Goal: Book appointment/travel/reservation

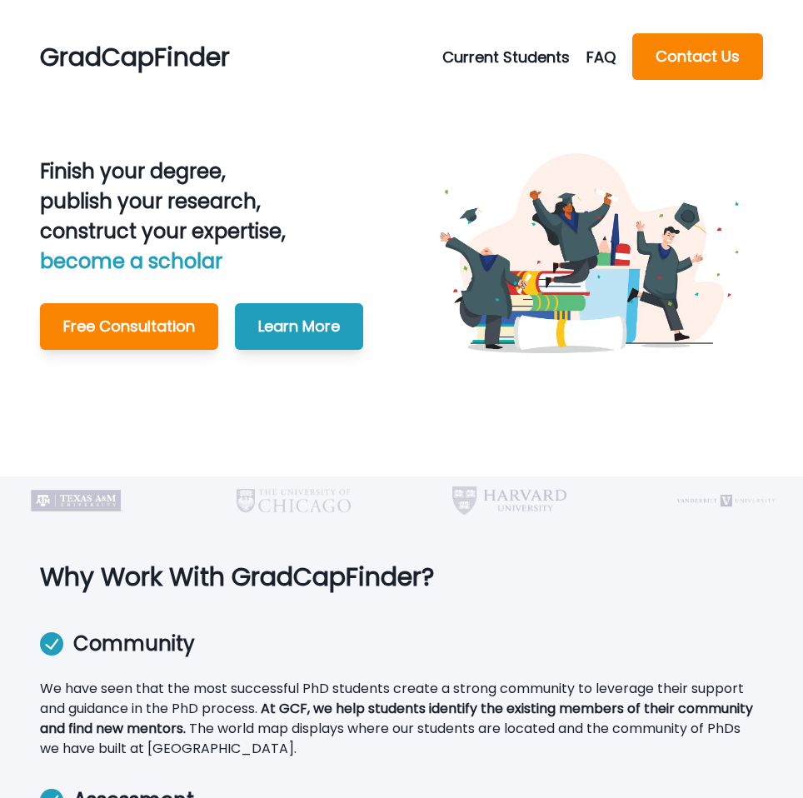
click at [457, 66] on button "Current Students" at bounding box center [514, 57] width 144 height 22
click at [470, 122] on button "Make A Payment" at bounding box center [537, 127] width 185 height 30
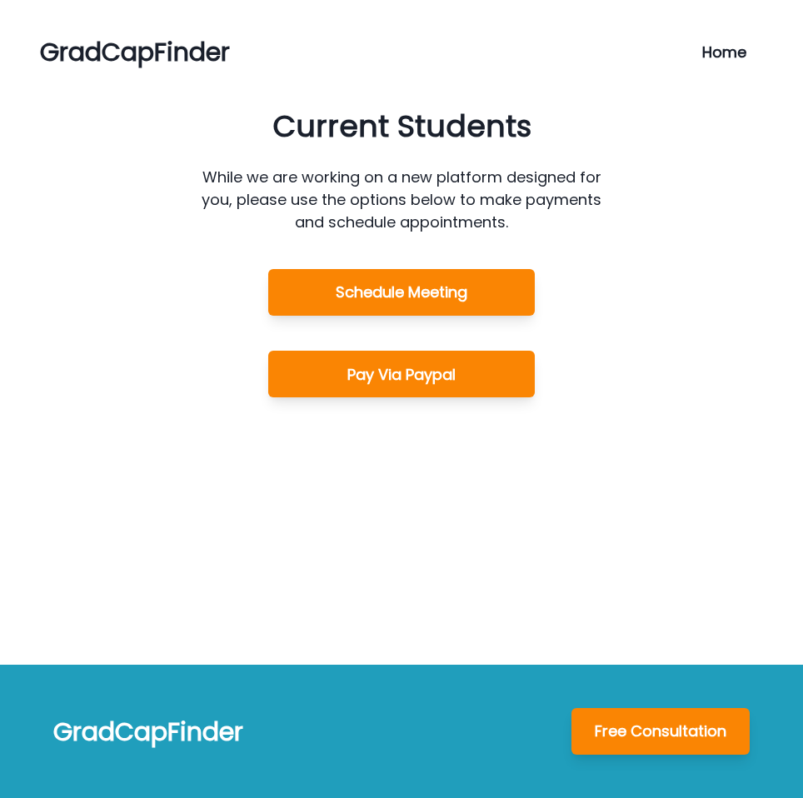
drag, startPoint x: 399, startPoint y: 285, endPoint x: 384, endPoint y: 348, distance: 65.1
click at [384, 348] on div "Schedule Meeting Pay Via Paypal" at bounding box center [401, 333] width 267 height 200
click at [371, 398] on div "Schedule Meeting Pay Via Paypal" at bounding box center [401, 333] width 267 height 200
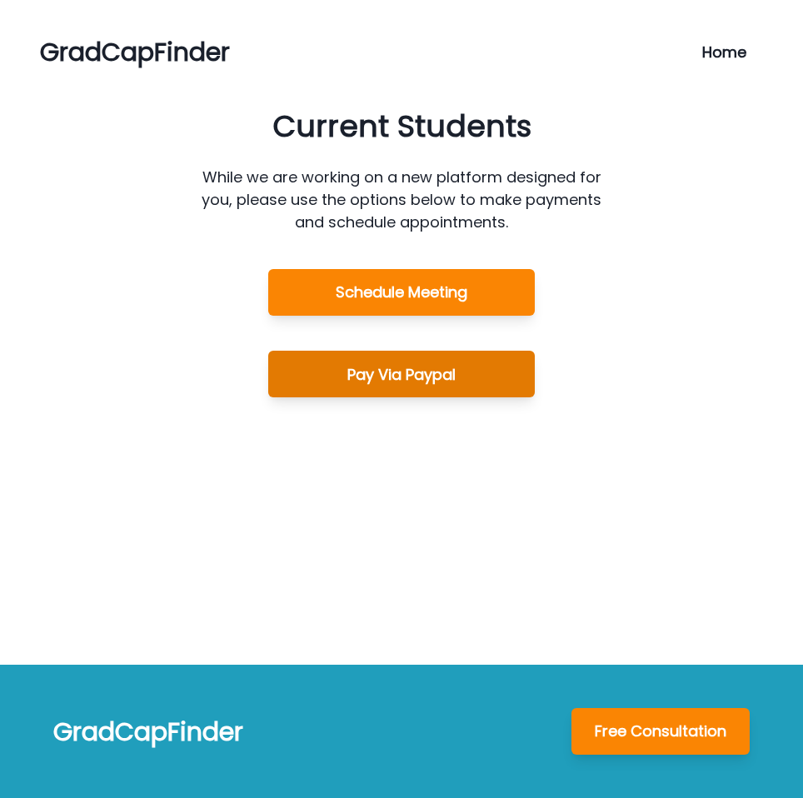
click at [371, 377] on button "Pay Via Paypal" at bounding box center [401, 374] width 267 height 47
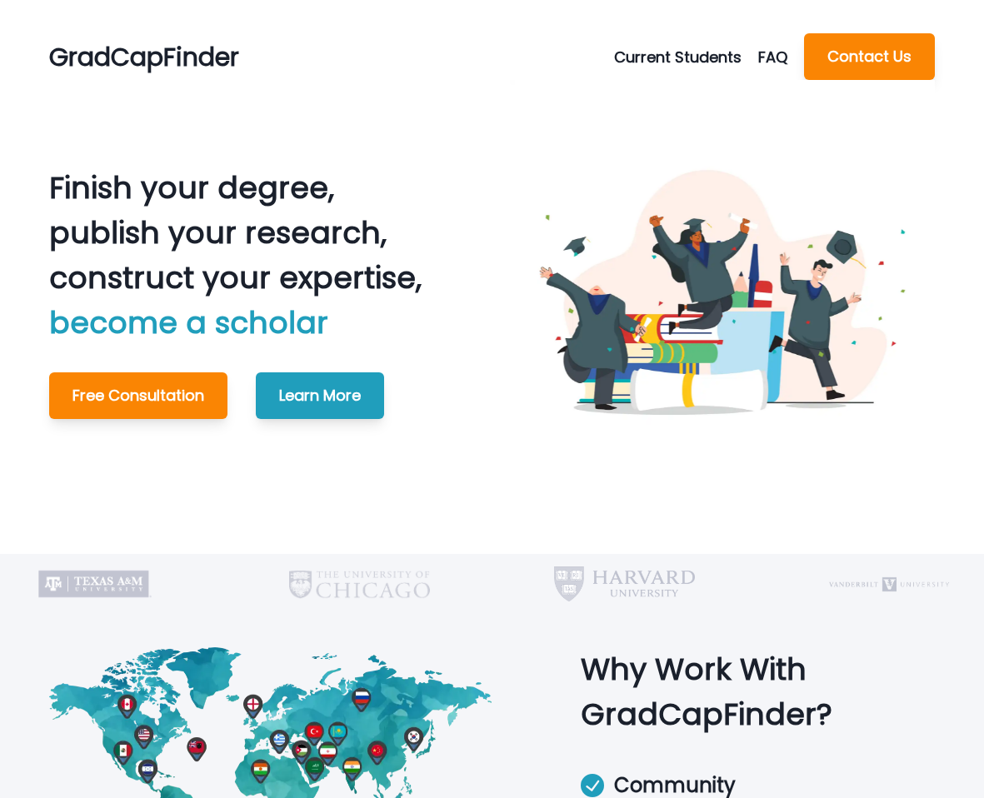
click at [678, 54] on button "Current Students" at bounding box center [686, 57] width 144 height 22
click at [671, 95] on button "Schedule Meeting" at bounding box center [708, 97] width 185 height 30
click at [690, 59] on button "Current Students" at bounding box center [686, 57] width 144 height 22
click at [706, 95] on button "Schedule Meeting" at bounding box center [708, 97] width 185 height 30
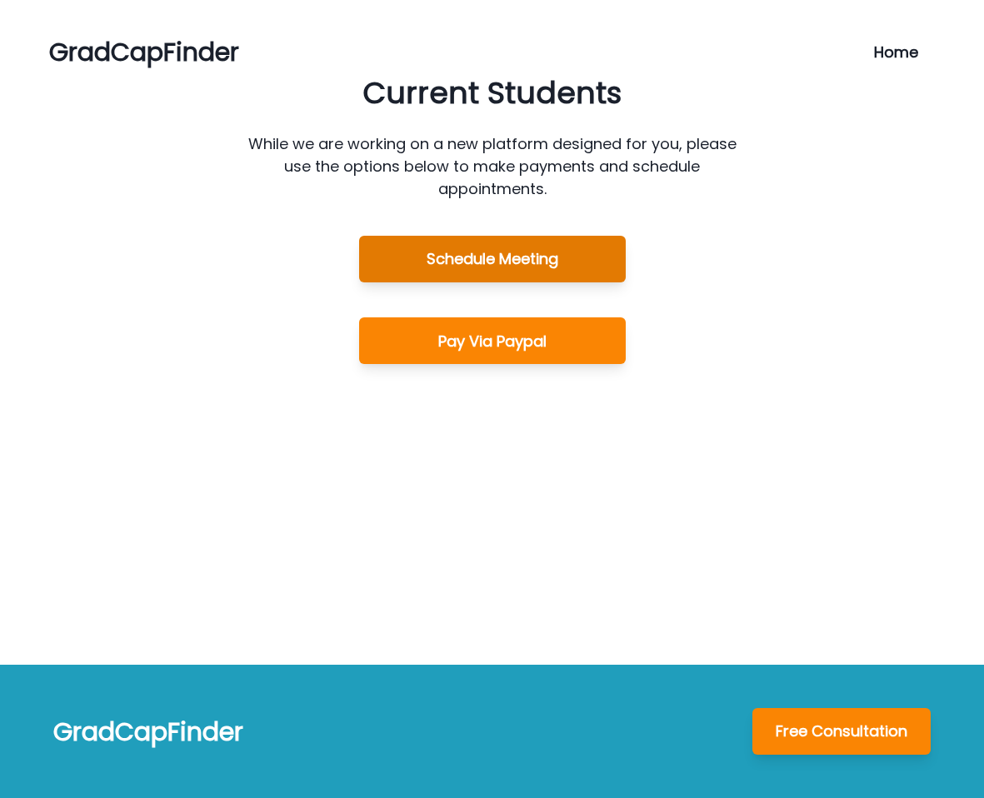
click at [465, 250] on button "Schedule Meeting" at bounding box center [492, 259] width 267 height 47
